Goal: Navigation & Orientation: Find specific page/section

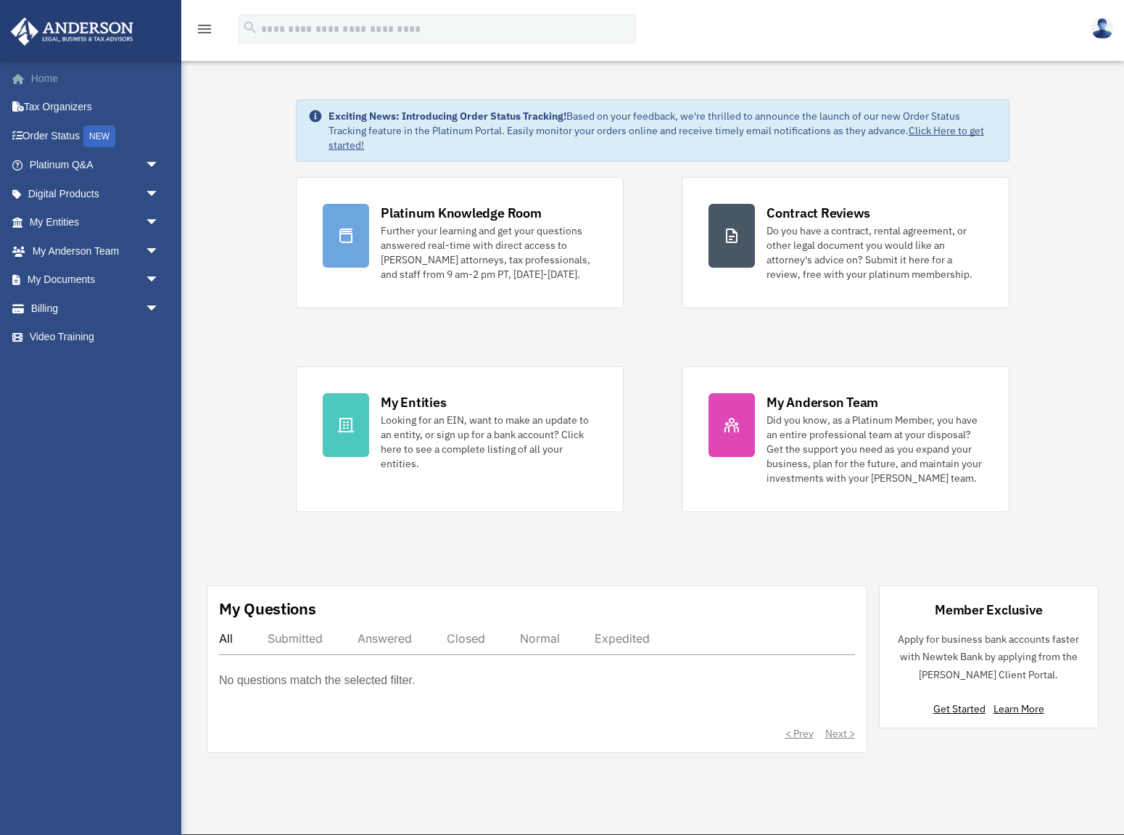
click at [70, 75] on link "Home" at bounding box center [95, 78] width 171 height 29
click at [1101, 25] on img at bounding box center [1103, 28] width 22 height 21
click at [149, 220] on span "arrow_drop_down" at bounding box center [159, 223] width 29 height 30
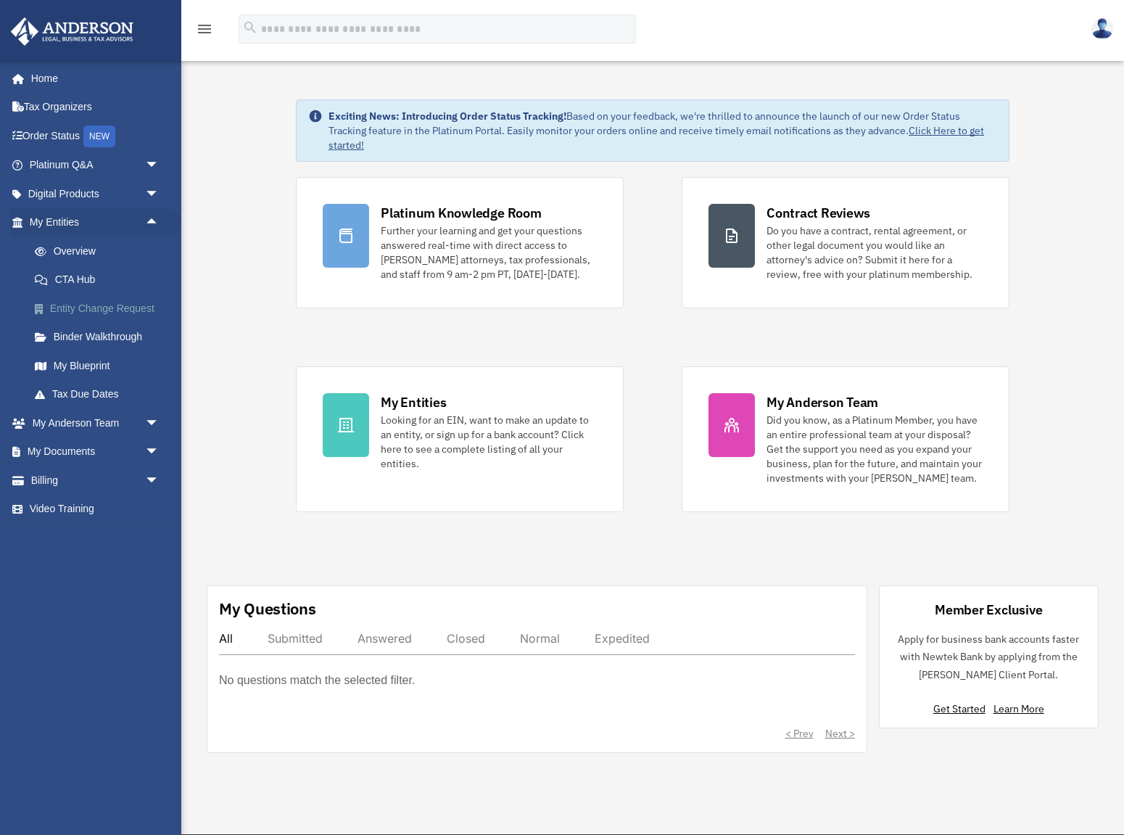
click at [132, 308] on link "Entity Change Request" at bounding box center [100, 308] width 161 height 29
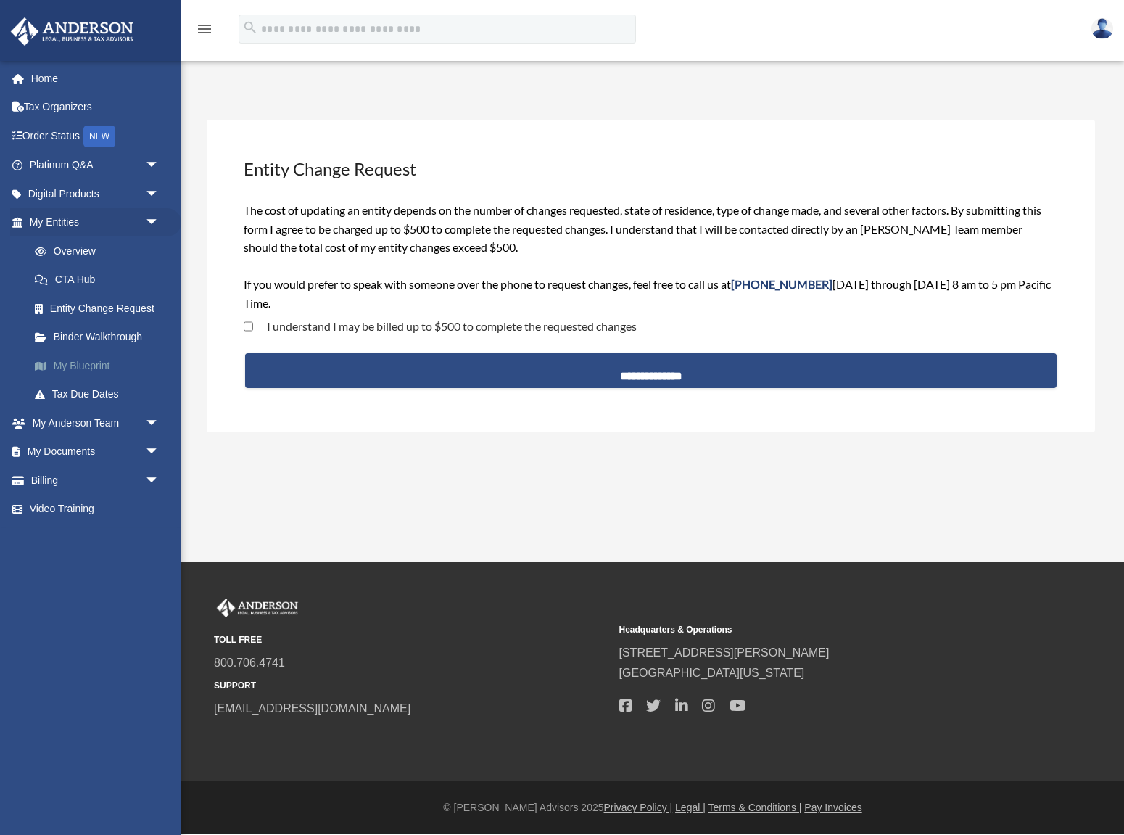
click at [80, 363] on link "My Blueprint" at bounding box center [100, 365] width 161 height 29
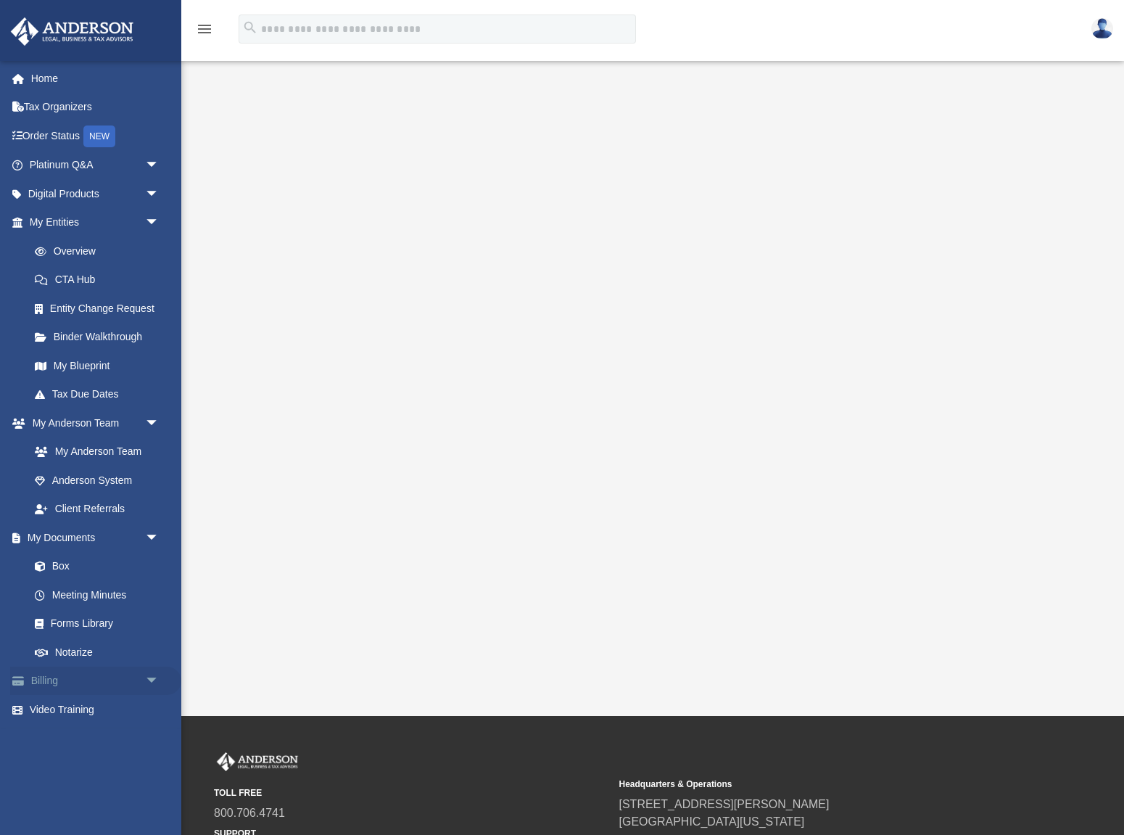
click at [67, 676] on link "Billing arrow_drop_down" at bounding box center [95, 681] width 171 height 29
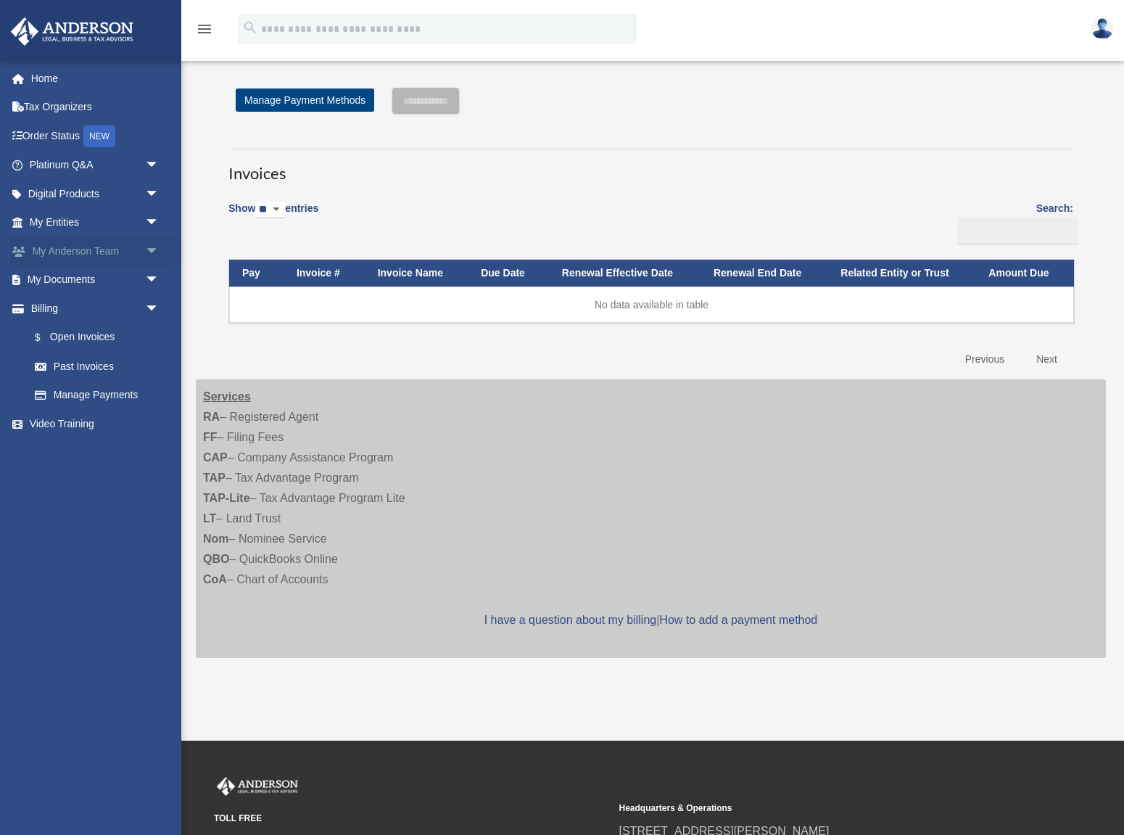
click at [150, 247] on span "arrow_drop_down" at bounding box center [159, 251] width 29 height 30
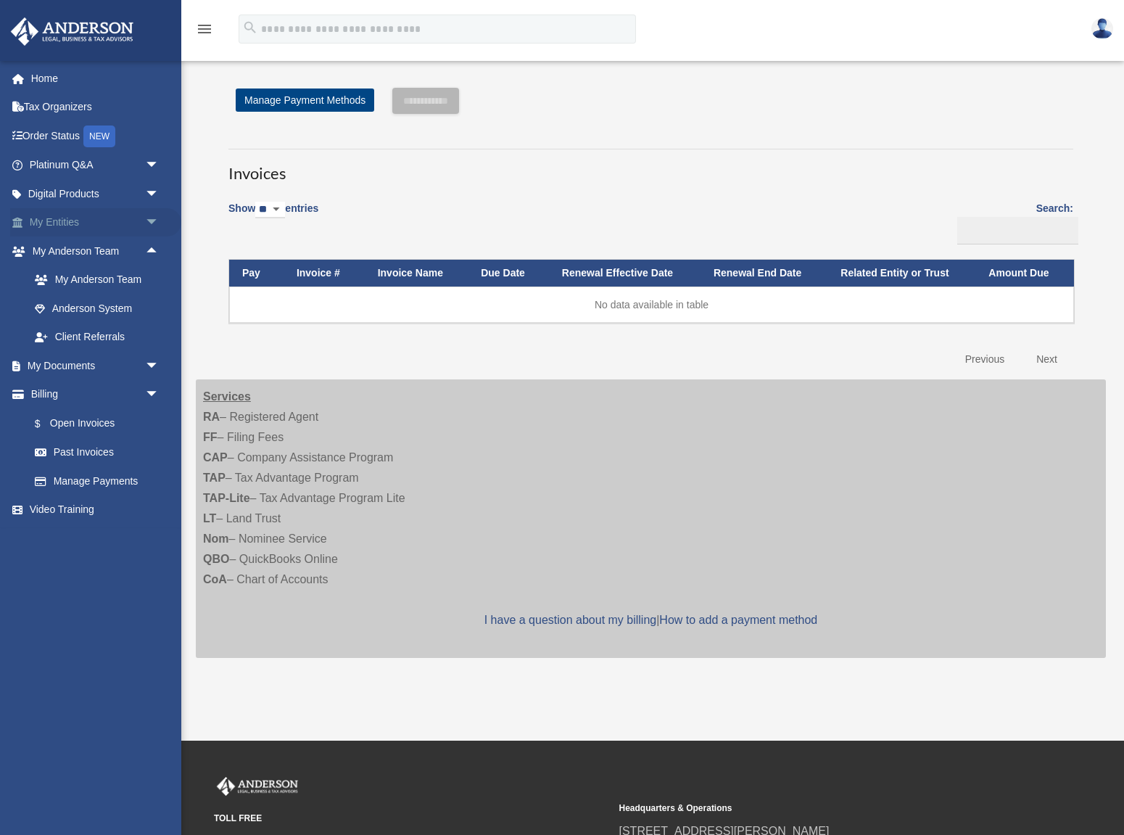
click at [151, 220] on span "arrow_drop_down" at bounding box center [159, 223] width 29 height 30
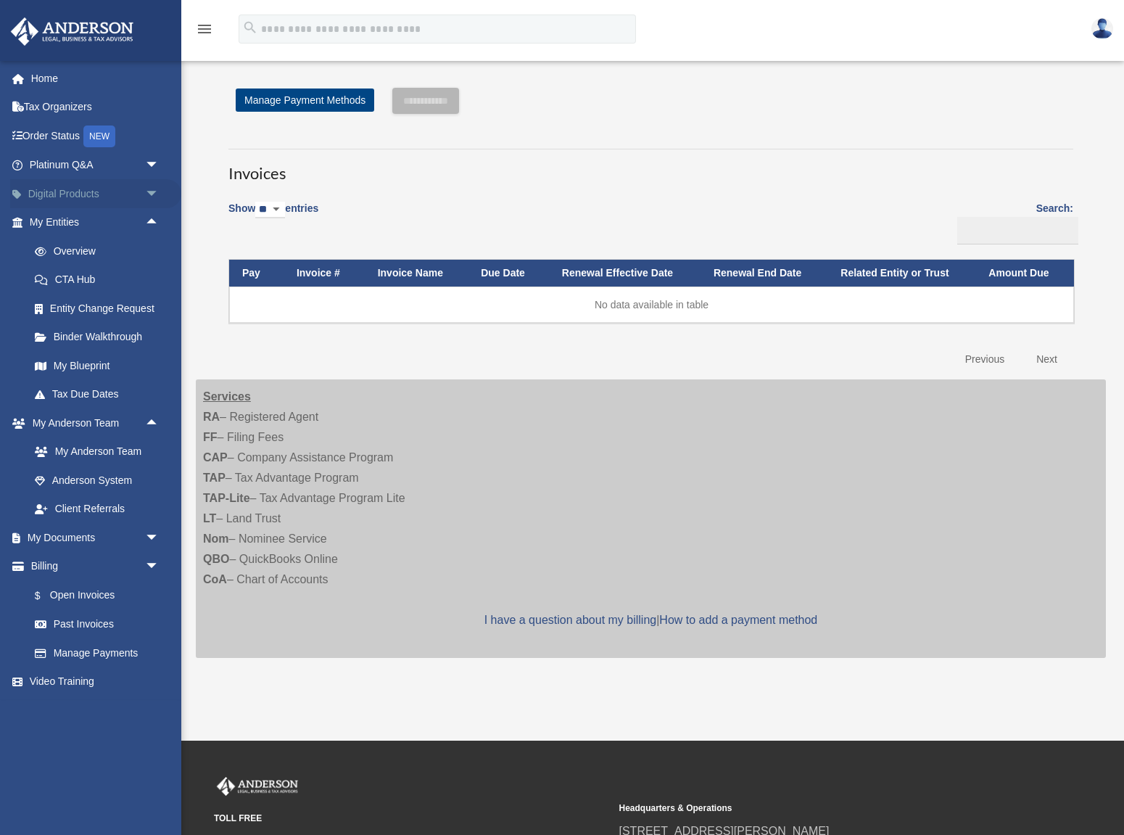
click at [152, 189] on span "arrow_drop_down" at bounding box center [159, 194] width 29 height 30
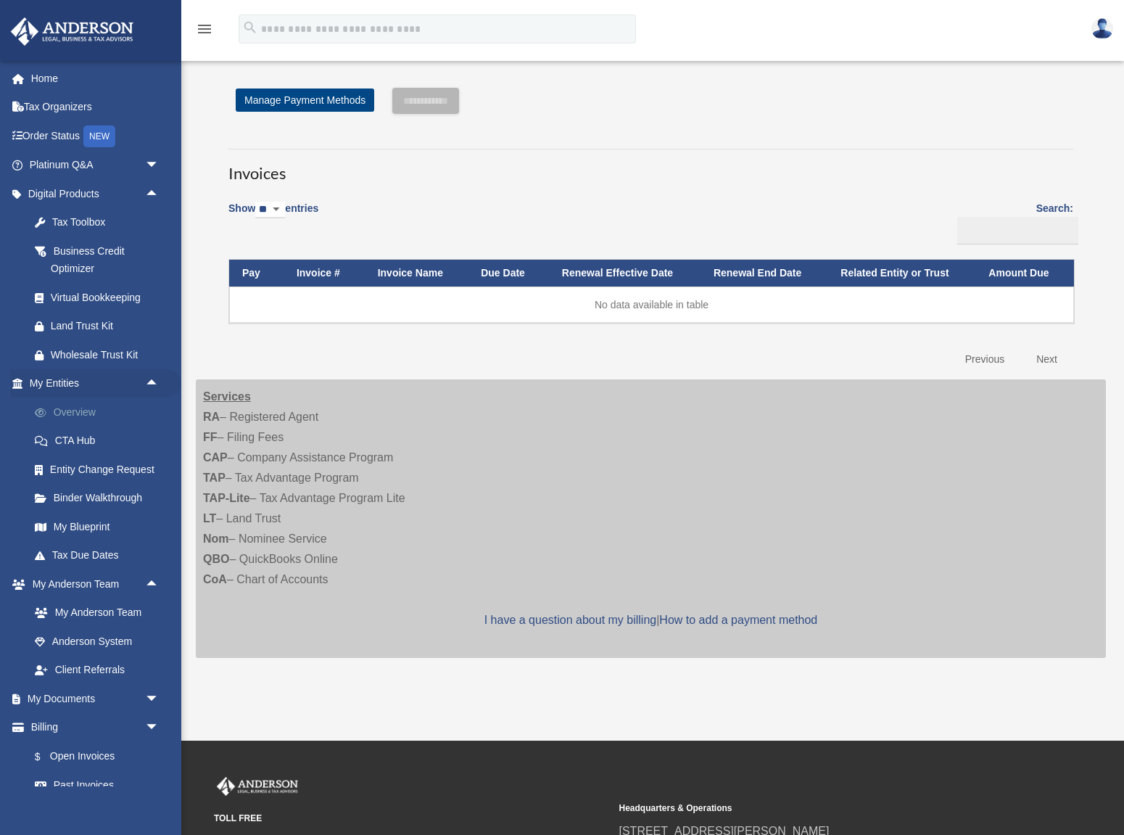
click at [91, 412] on link "Overview" at bounding box center [100, 412] width 161 height 29
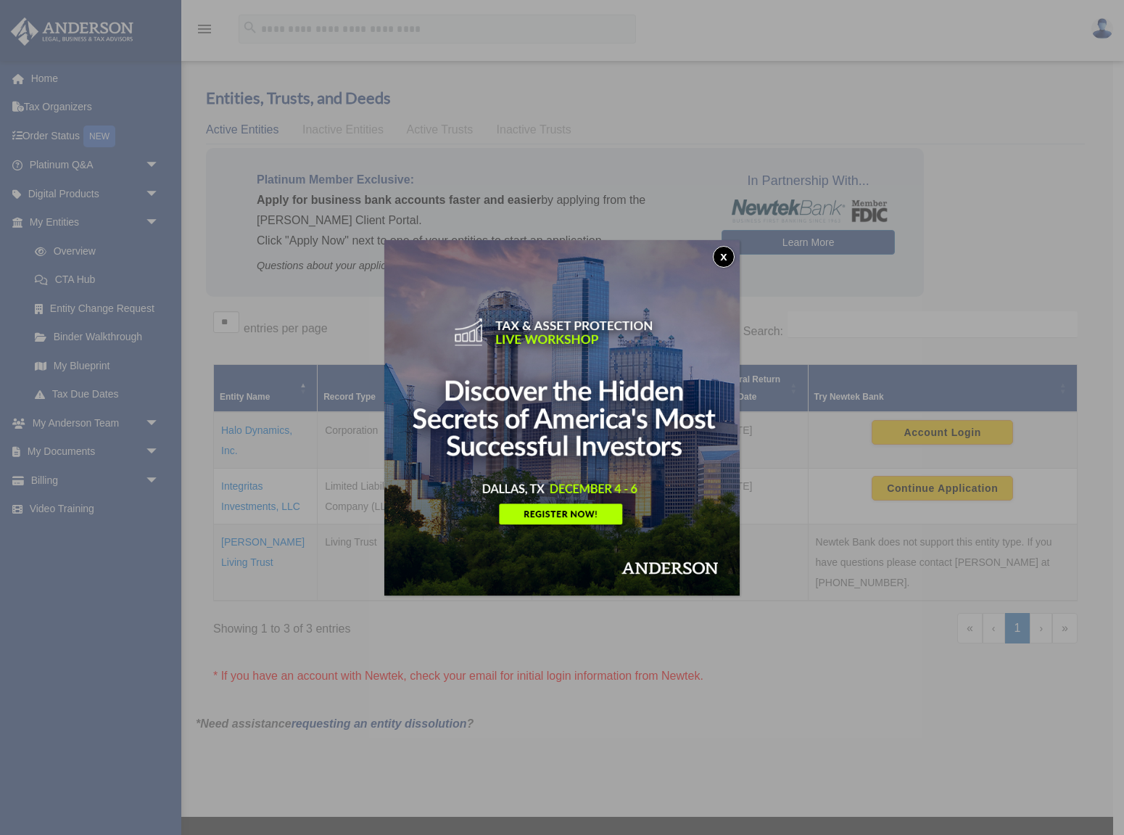
click at [722, 253] on button "x" at bounding box center [724, 257] width 22 height 22
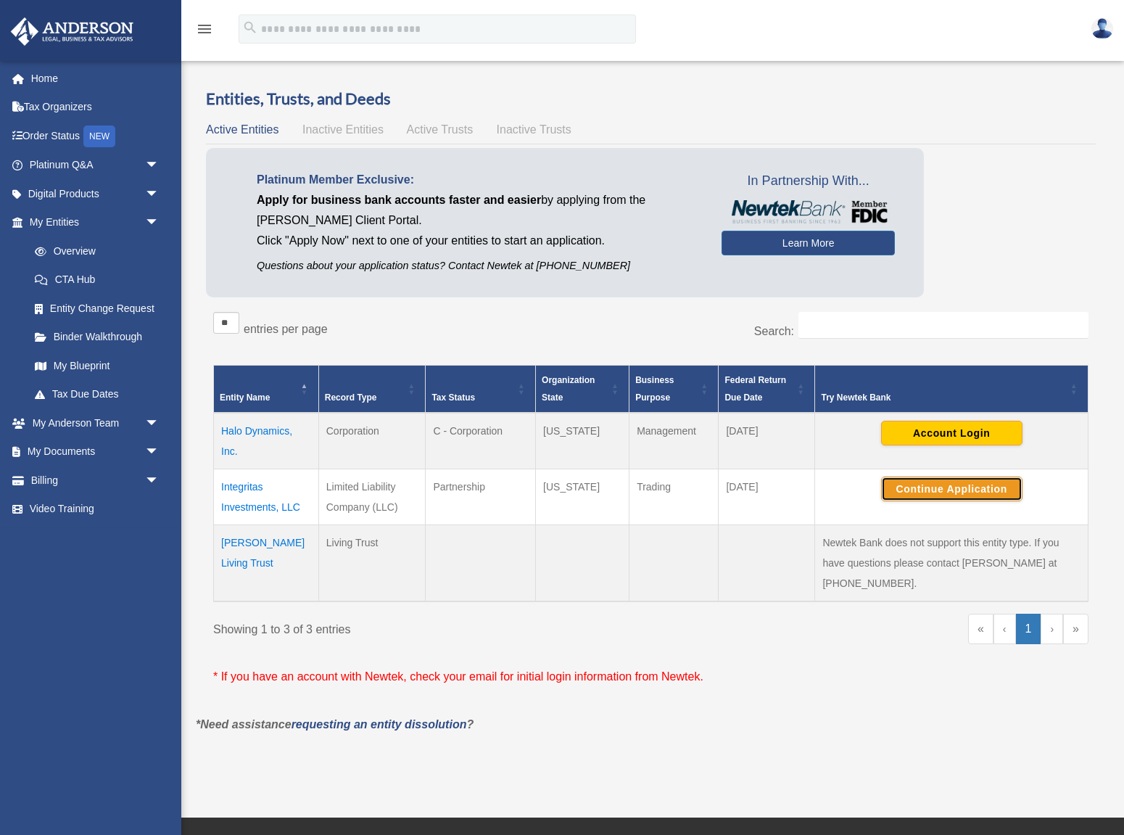
click at [926, 485] on button "Continue Application" at bounding box center [951, 489] width 141 height 25
click at [81, 75] on link "Home" at bounding box center [95, 78] width 171 height 29
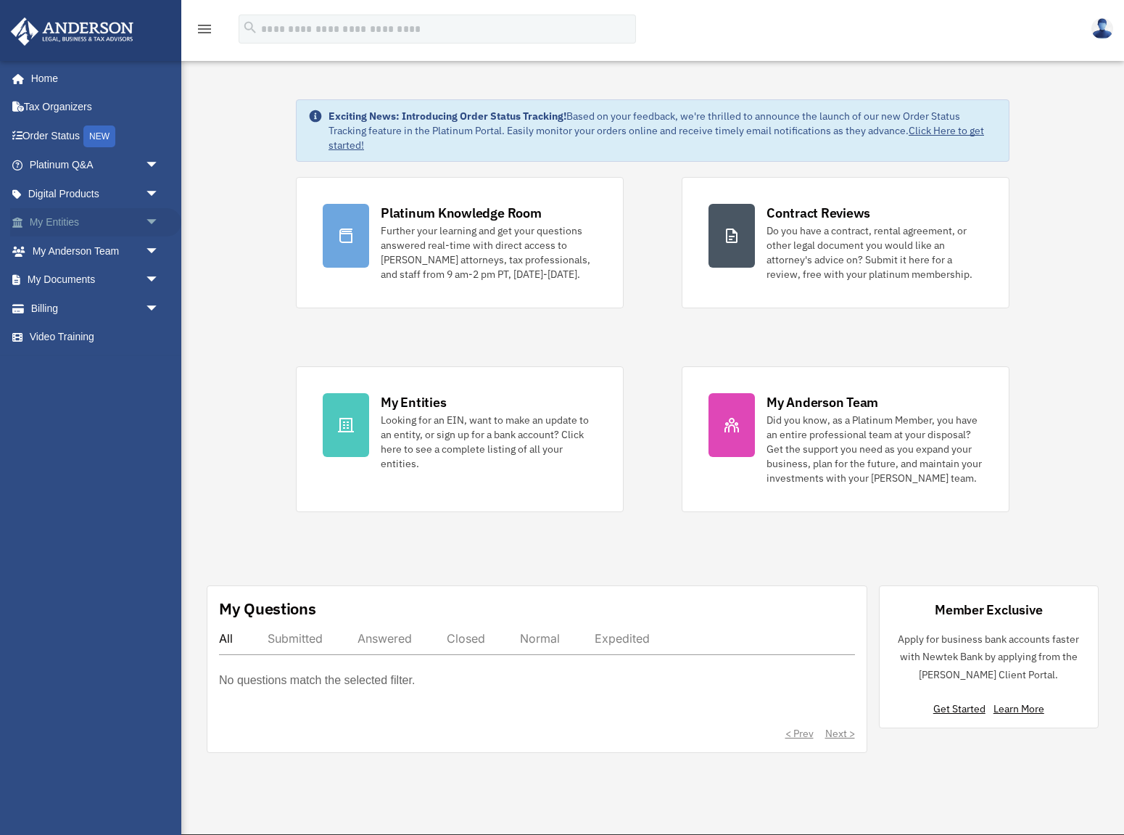
scroll to position [1, 0]
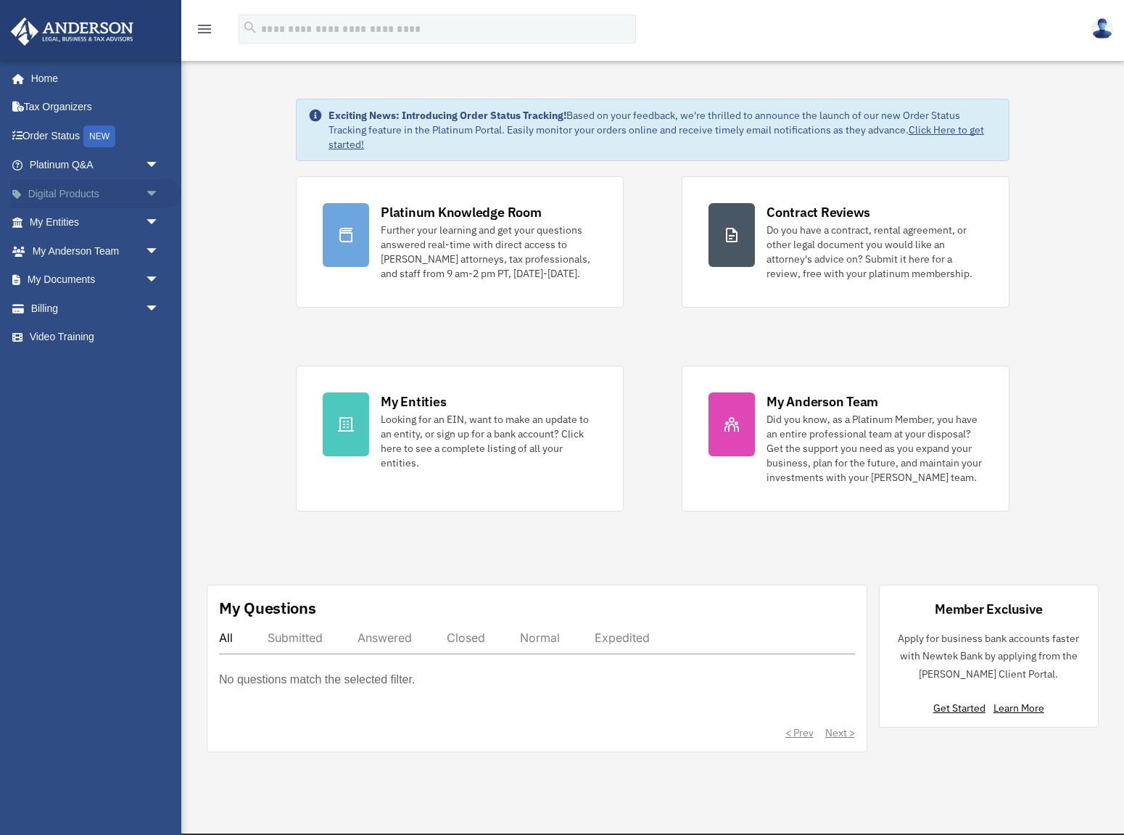
click at [109, 193] on link "Digital Products arrow_drop_down" at bounding box center [95, 193] width 171 height 29
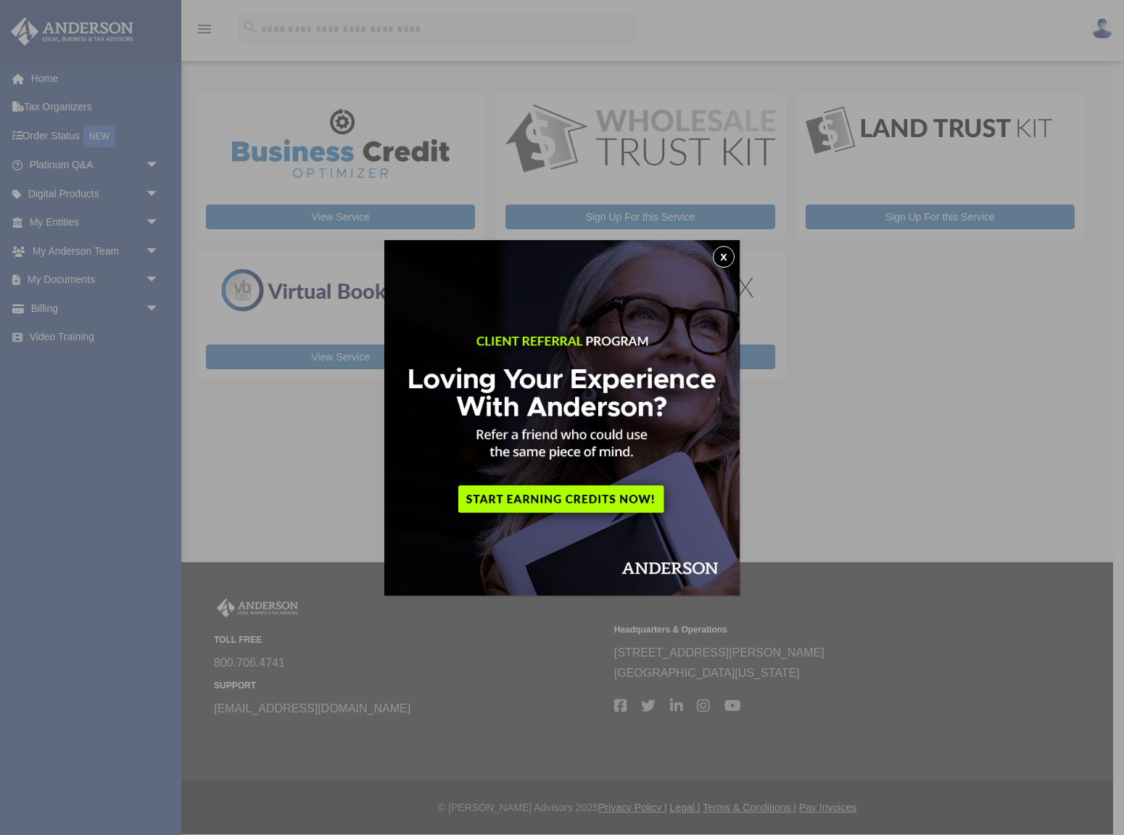
click at [723, 251] on button "x" at bounding box center [724, 257] width 22 height 22
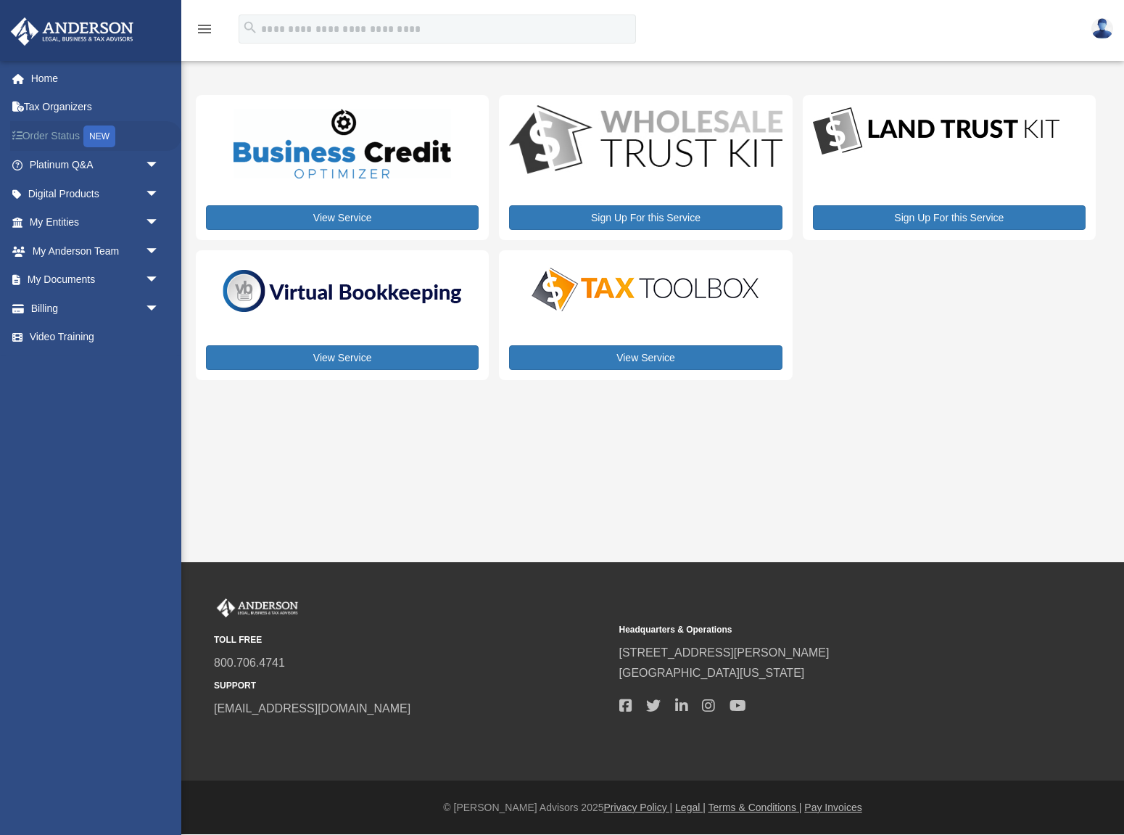
click at [65, 133] on link "Order Status NEW" at bounding box center [95, 136] width 171 height 30
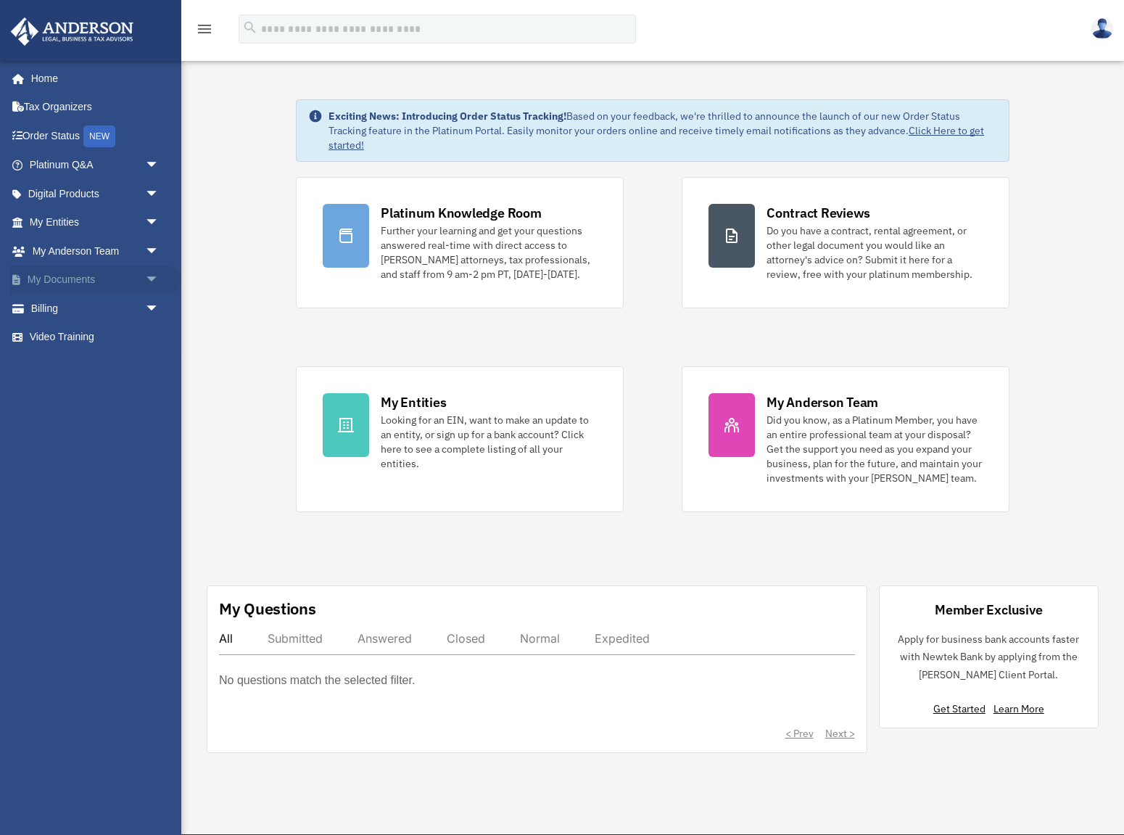
click at [148, 278] on span "arrow_drop_down" at bounding box center [159, 281] width 29 height 30
click at [66, 305] on link "Box" at bounding box center [100, 308] width 161 height 29
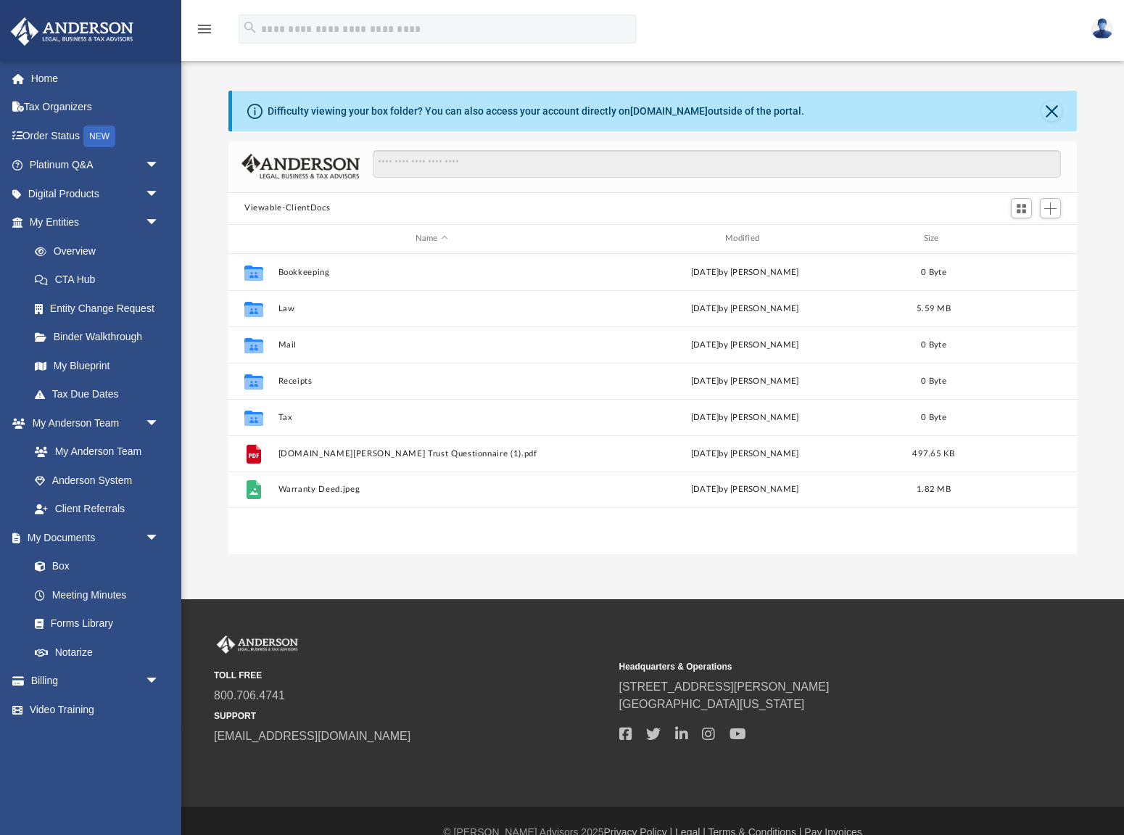
scroll to position [329, 849]
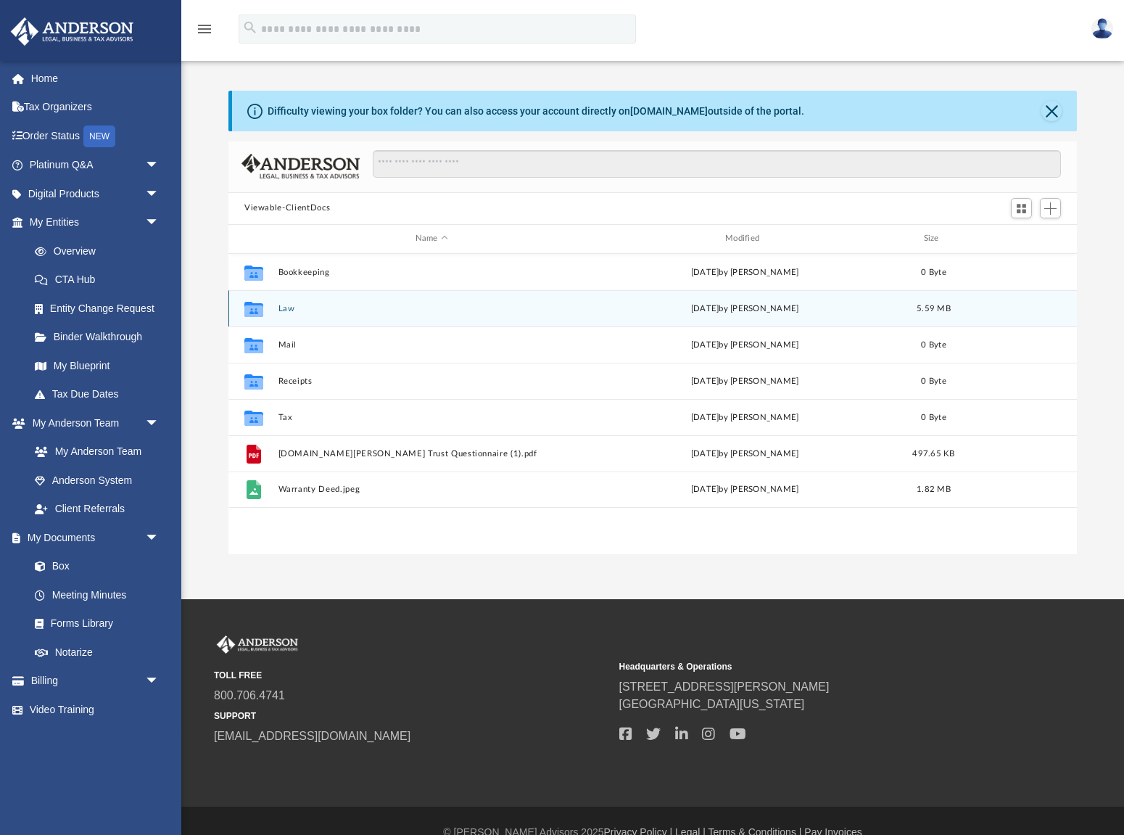
click at [287, 305] on button "Law" at bounding box center [432, 307] width 307 height 9
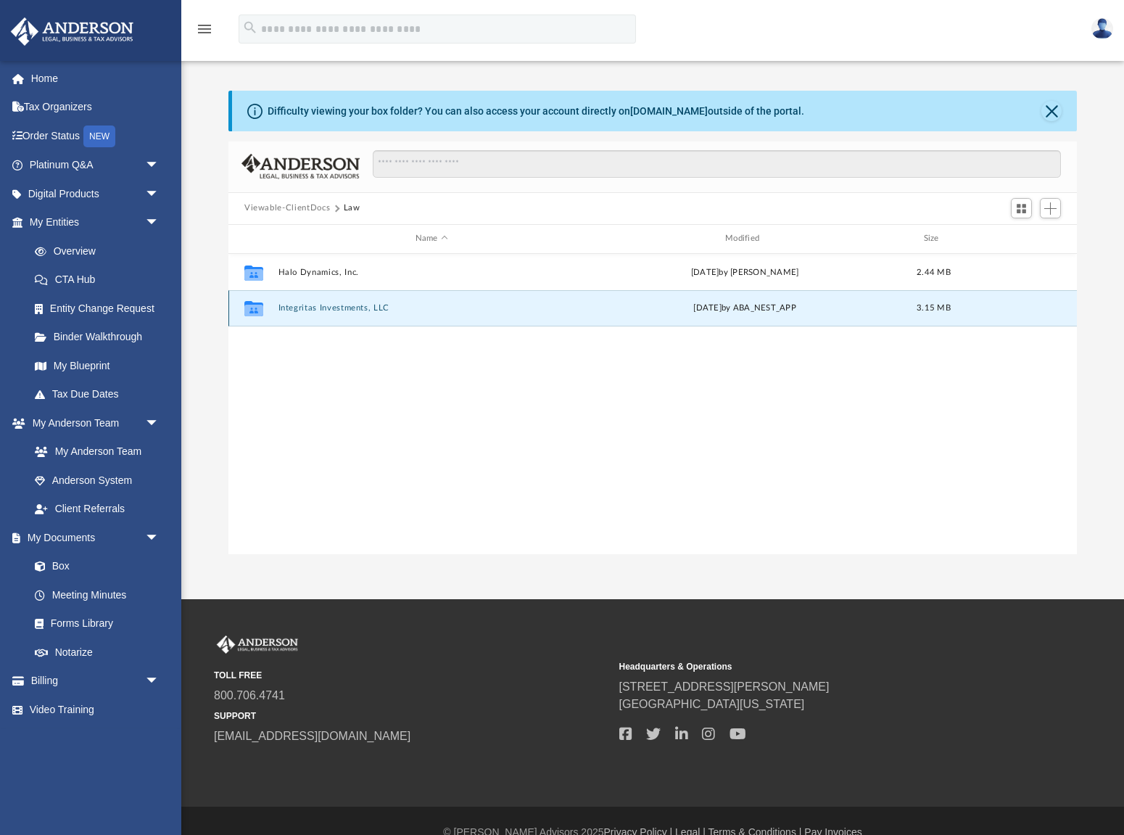
click at [327, 307] on button "Integritas Investments, LLC" at bounding box center [432, 307] width 307 height 9
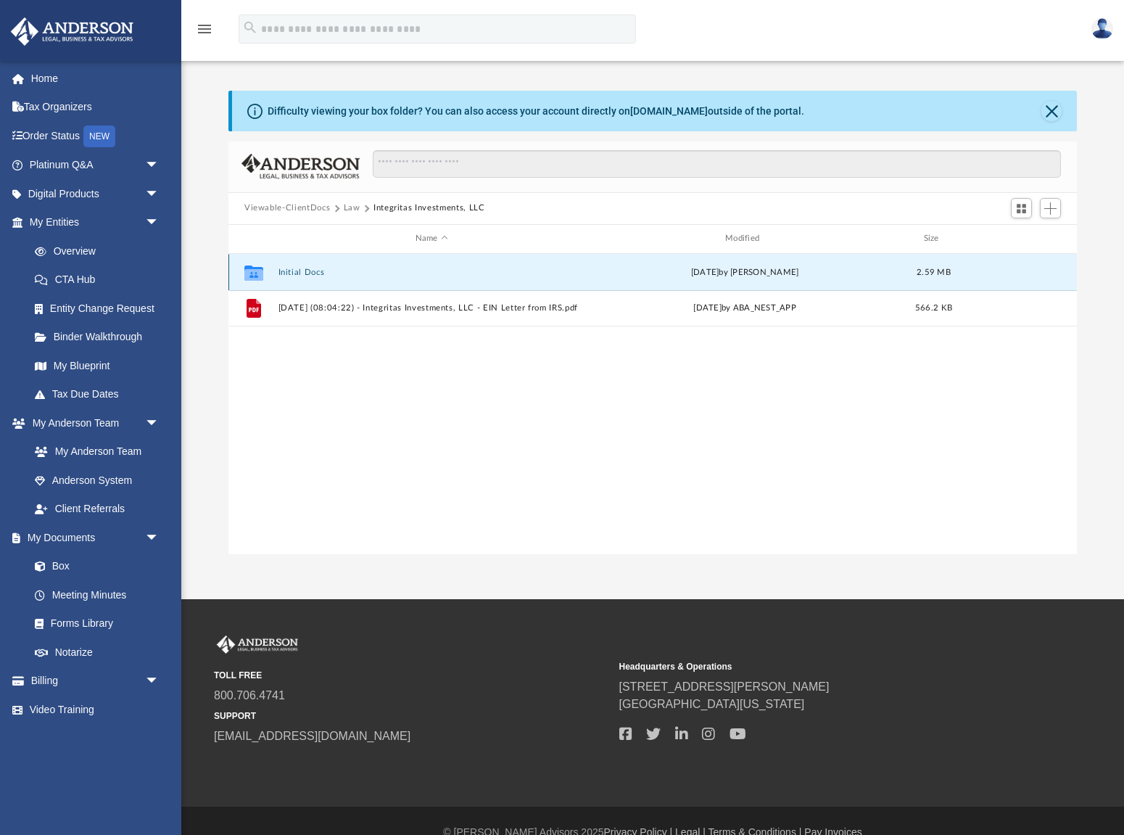
click at [307, 271] on button "Initial Docs" at bounding box center [432, 271] width 307 height 9
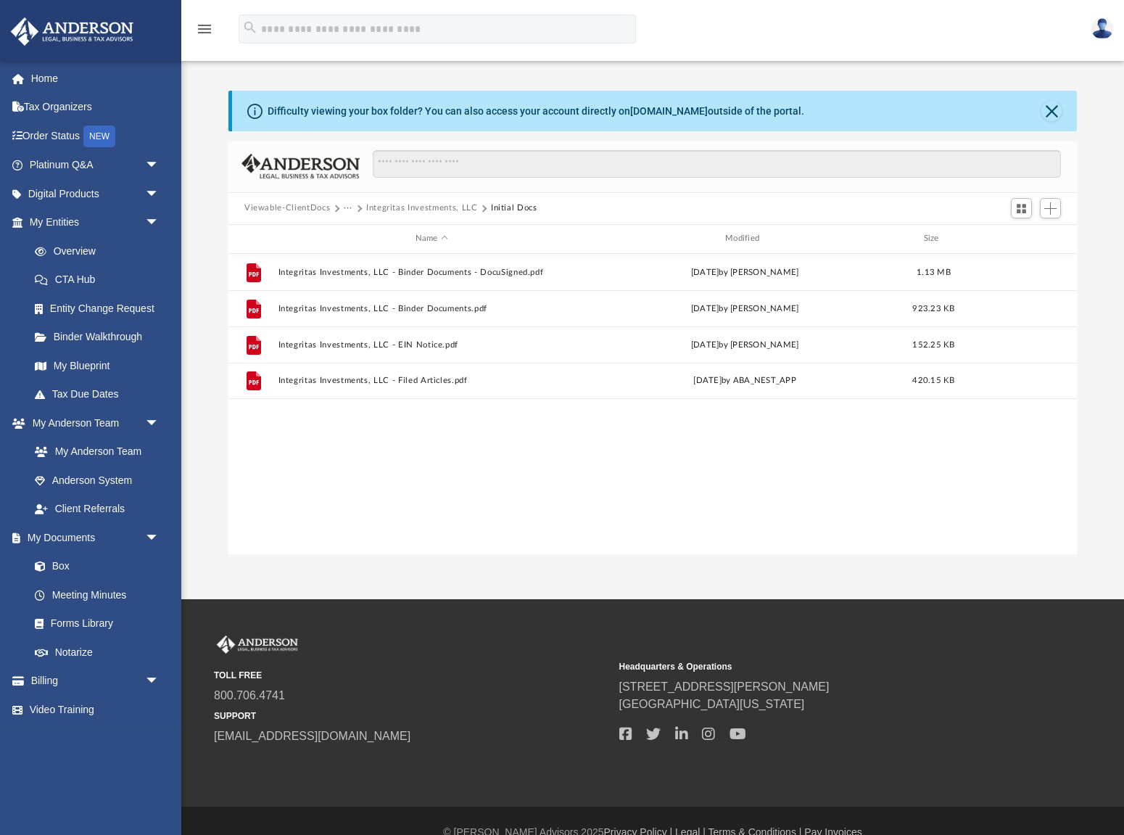
click at [1105, 27] on img at bounding box center [1103, 28] width 22 height 21
click at [841, 96] on link "Logout" at bounding box center [866, 97] width 145 height 30
